Goal: Information Seeking & Learning: Find specific page/section

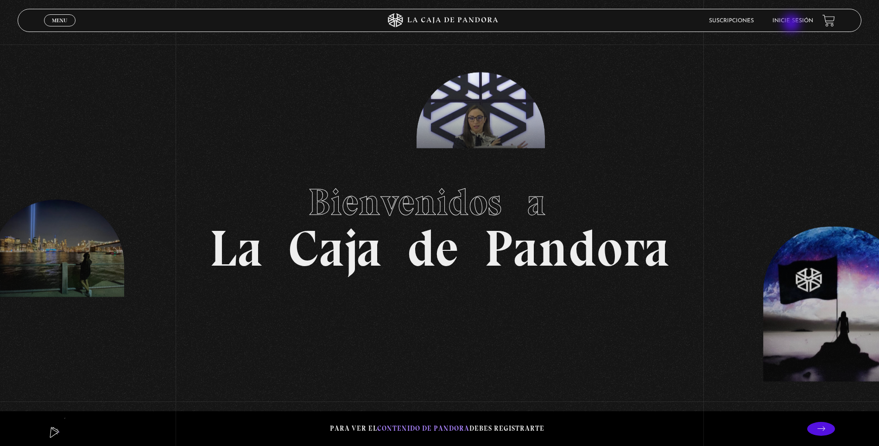
click at [792, 24] on li "Inicie sesión" at bounding box center [793, 20] width 41 height 14
click at [793, 21] on link "Inicie sesión" at bounding box center [793, 21] width 41 height 6
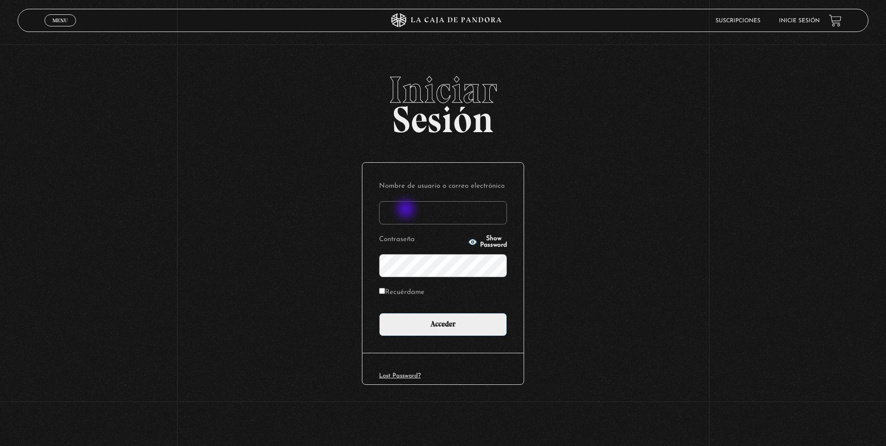
click at [407, 210] on input "Nombre de usuario o correo electrónico" at bounding box center [443, 212] width 128 height 23
type input "olirojasu@gmail.com"
click at [379, 313] on input "Acceder" at bounding box center [443, 324] width 128 height 23
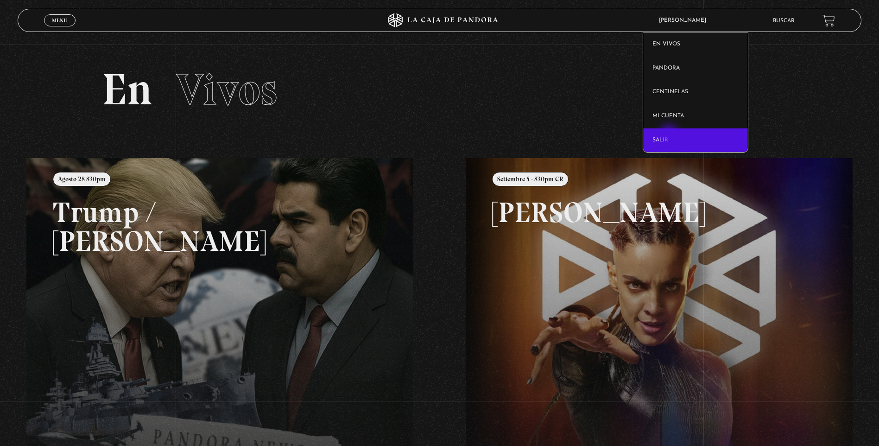
click at [670, 135] on link "Salir" at bounding box center [695, 140] width 105 height 24
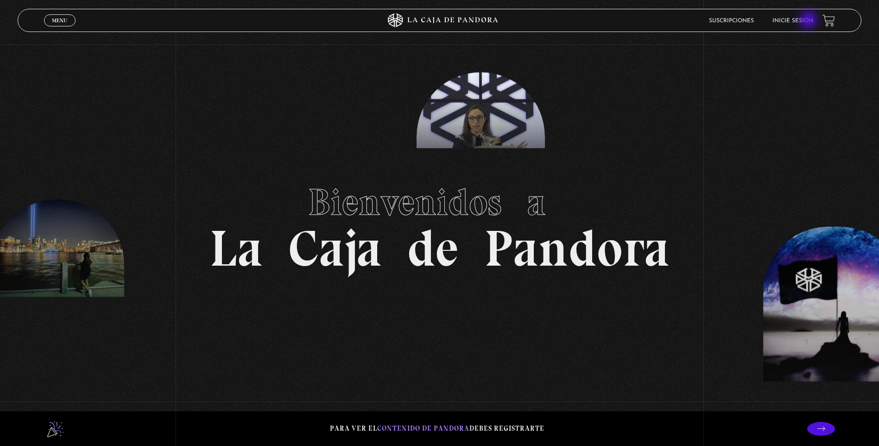
click at [810, 21] on link "Inicie sesión" at bounding box center [793, 21] width 41 height 6
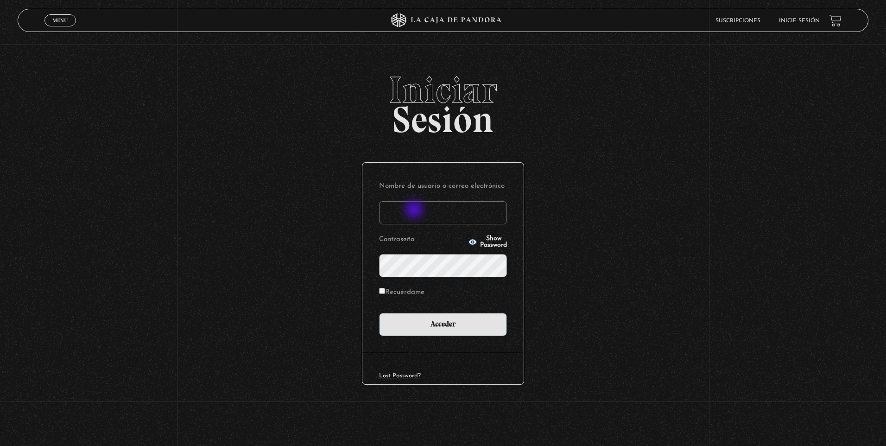
click at [415, 210] on input "Nombre de usuario o correo electrónico" at bounding box center [443, 212] width 128 height 23
type input "[EMAIL_ADDRESS][DOMAIN_NAME]"
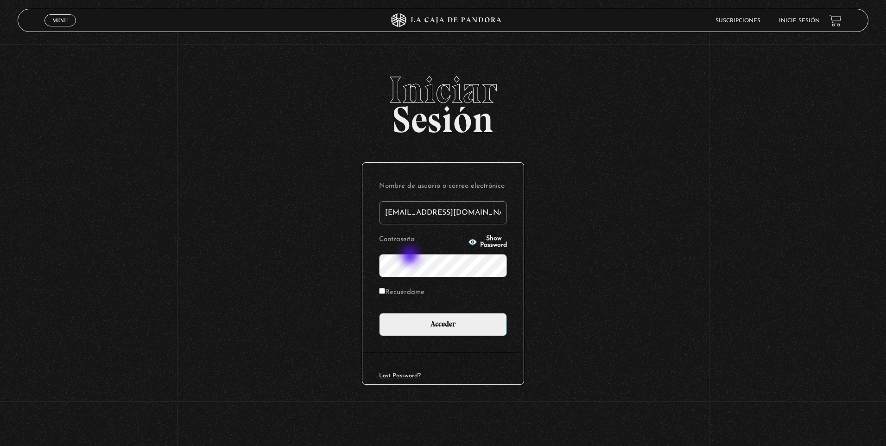
click at [379, 313] on input "Acceder" at bounding box center [443, 324] width 128 height 23
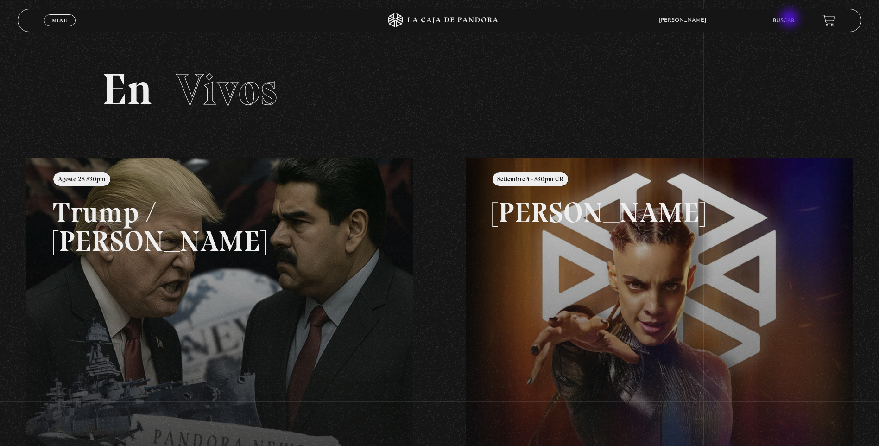
click at [791, 19] on link "Buscar" at bounding box center [784, 21] width 22 height 6
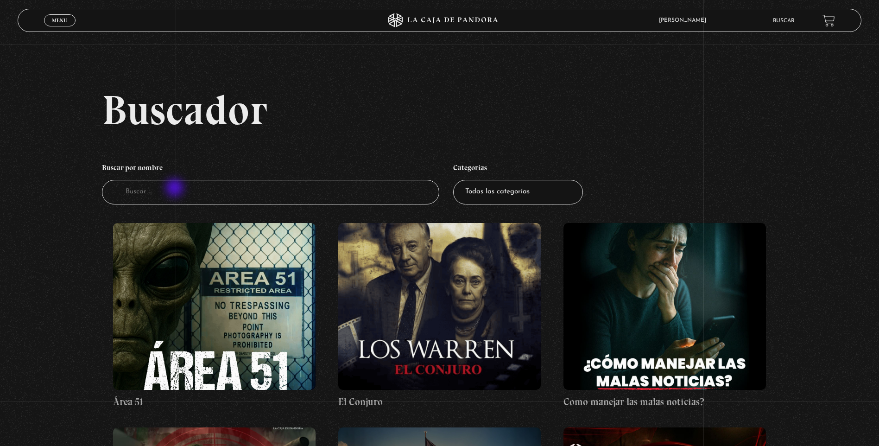
click at [176, 189] on input "Buscador" at bounding box center [270, 192] width 337 height 25
type input "mal"
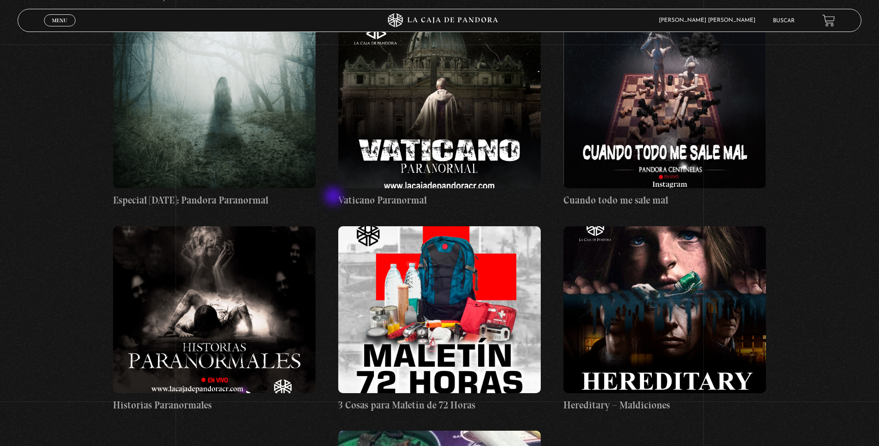
scroll to position [417, 0]
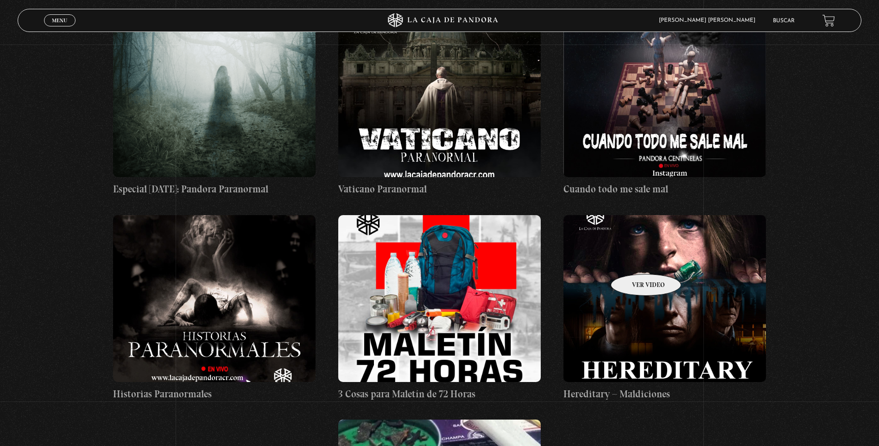
click at [634, 260] on figure at bounding box center [665, 298] width 203 height 167
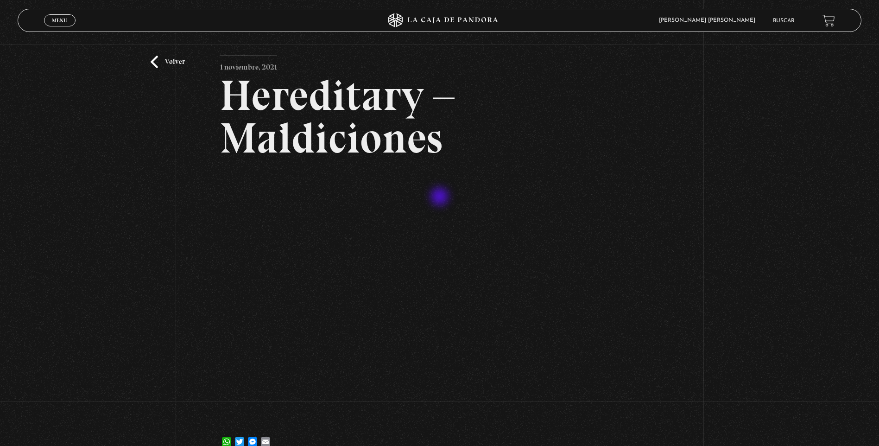
scroll to position [93, 0]
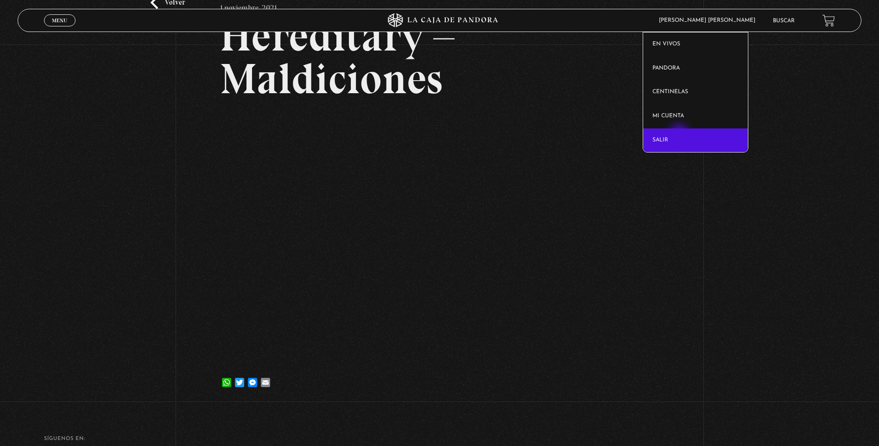
click at [680, 134] on link "Salir" at bounding box center [695, 140] width 105 height 24
